Goal: Task Accomplishment & Management: Manage account settings

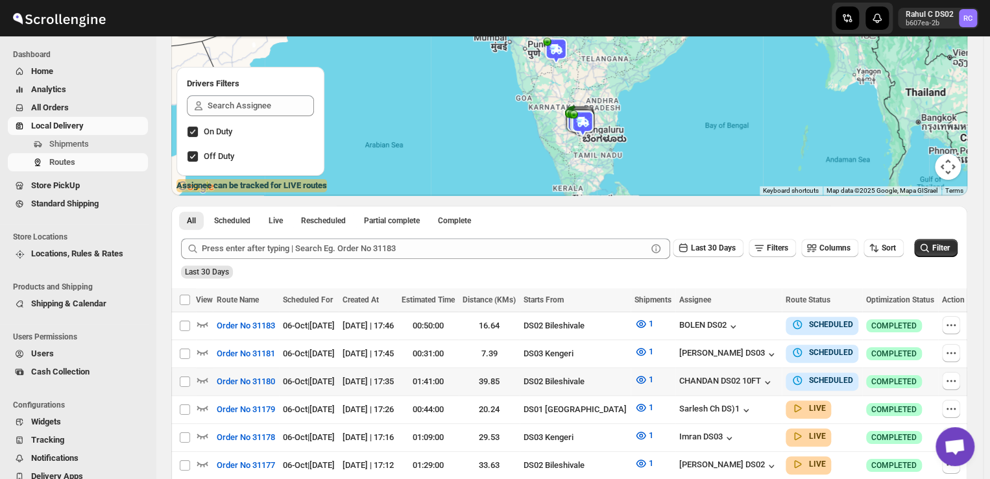
scroll to position [122, 0]
click at [953, 351] on icon "button" at bounding box center [951, 352] width 13 height 13
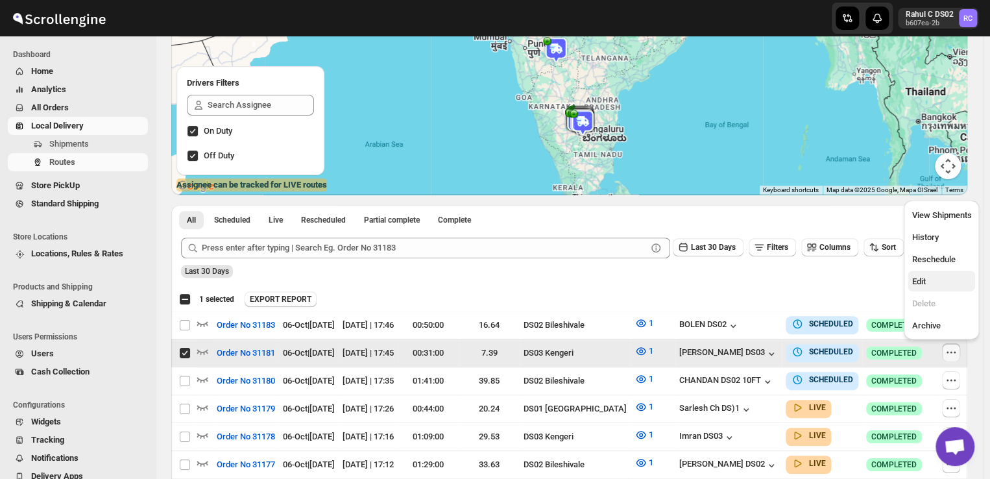
click at [922, 279] on span "Edit" at bounding box center [919, 281] width 14 height 10
checkbox input "false"
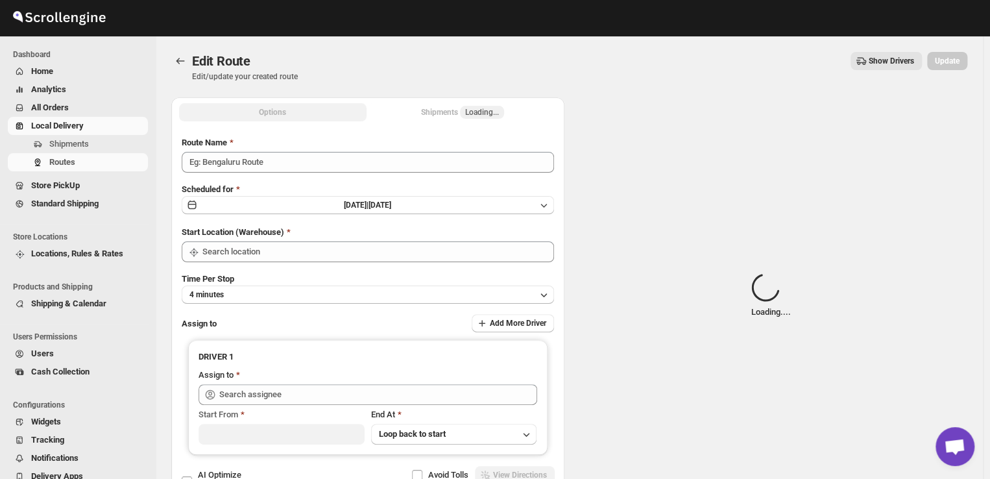
type input "Order No 31181"
type input "DS03 Kengeri"
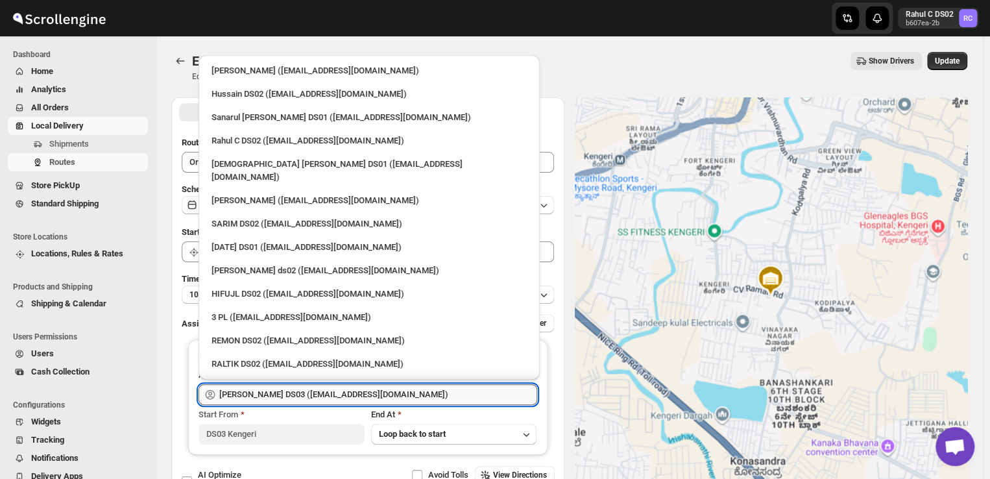
click at [400, 397] on input "[PERSON_NAME] DS03 ([EMAIL_ADDRESS][DOMAIN_NAME])" at bounding box center [378, 394] width 318 height 21
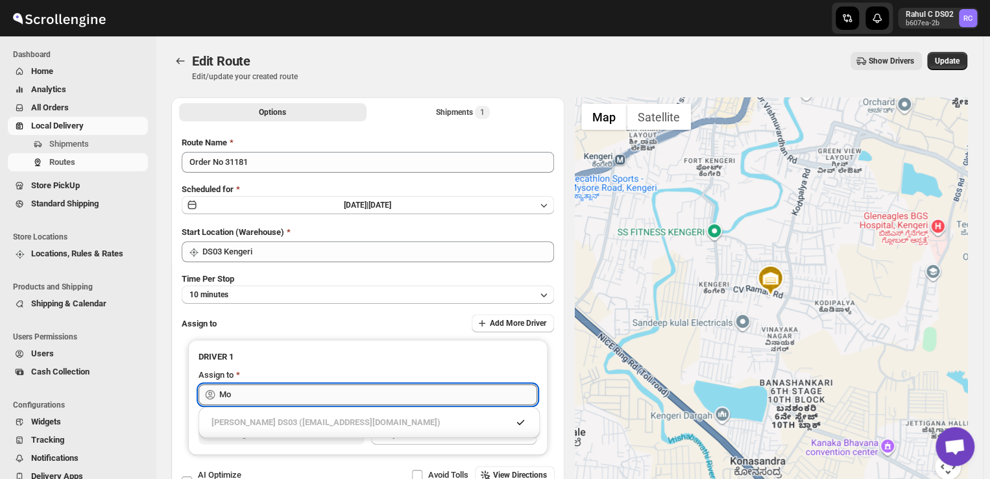
type input "M"
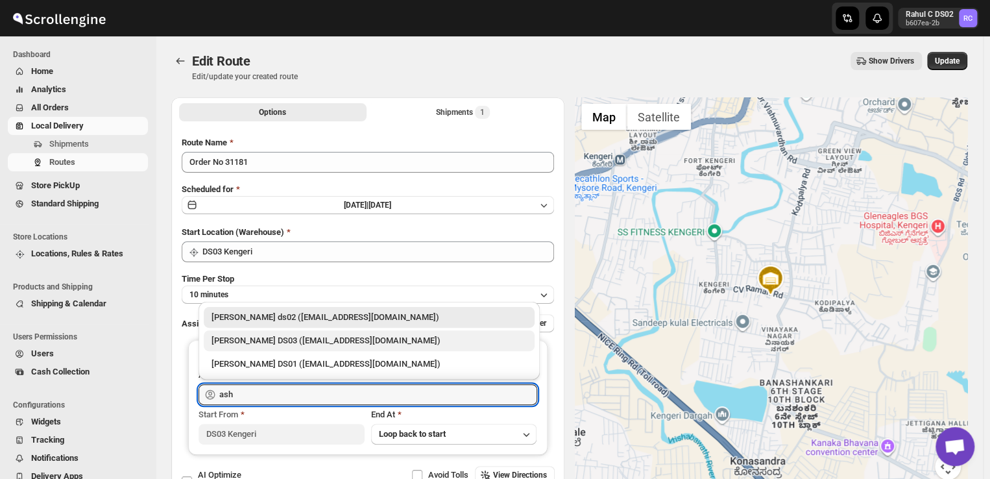
click at [280, 339] on div "[PERSON_NAME] DS03 ([EMAIL_ADDRESS][DOMAIN_NAME])" at bounding box center [369, 340] width 315 height 13
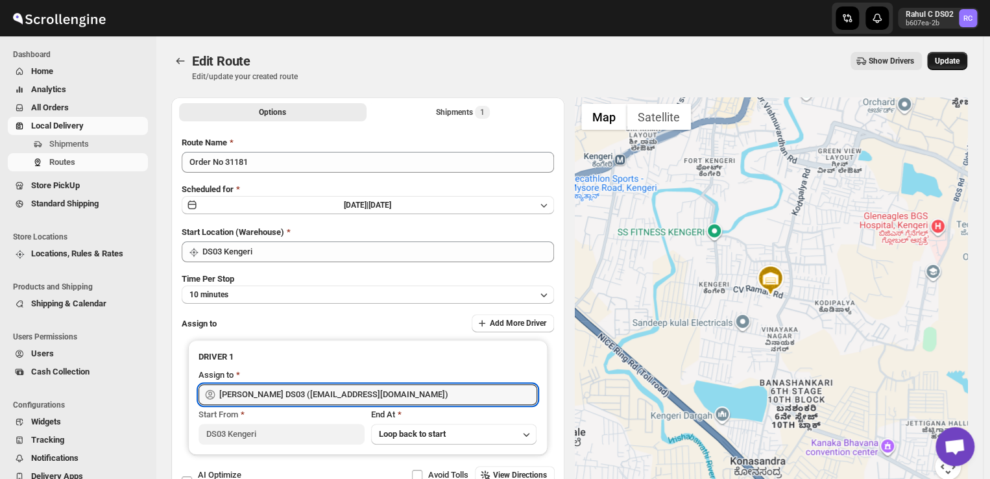
type input "[PERSON_NAME] DS03 ([EMAIL_ADDRESS][DOMAIN_NAME])"
click at [955, 58] on span "Update" at bounding box center [947, 61] width 25 height 10
